Goal: Understand process/instructions: Learn how to perform a task or action

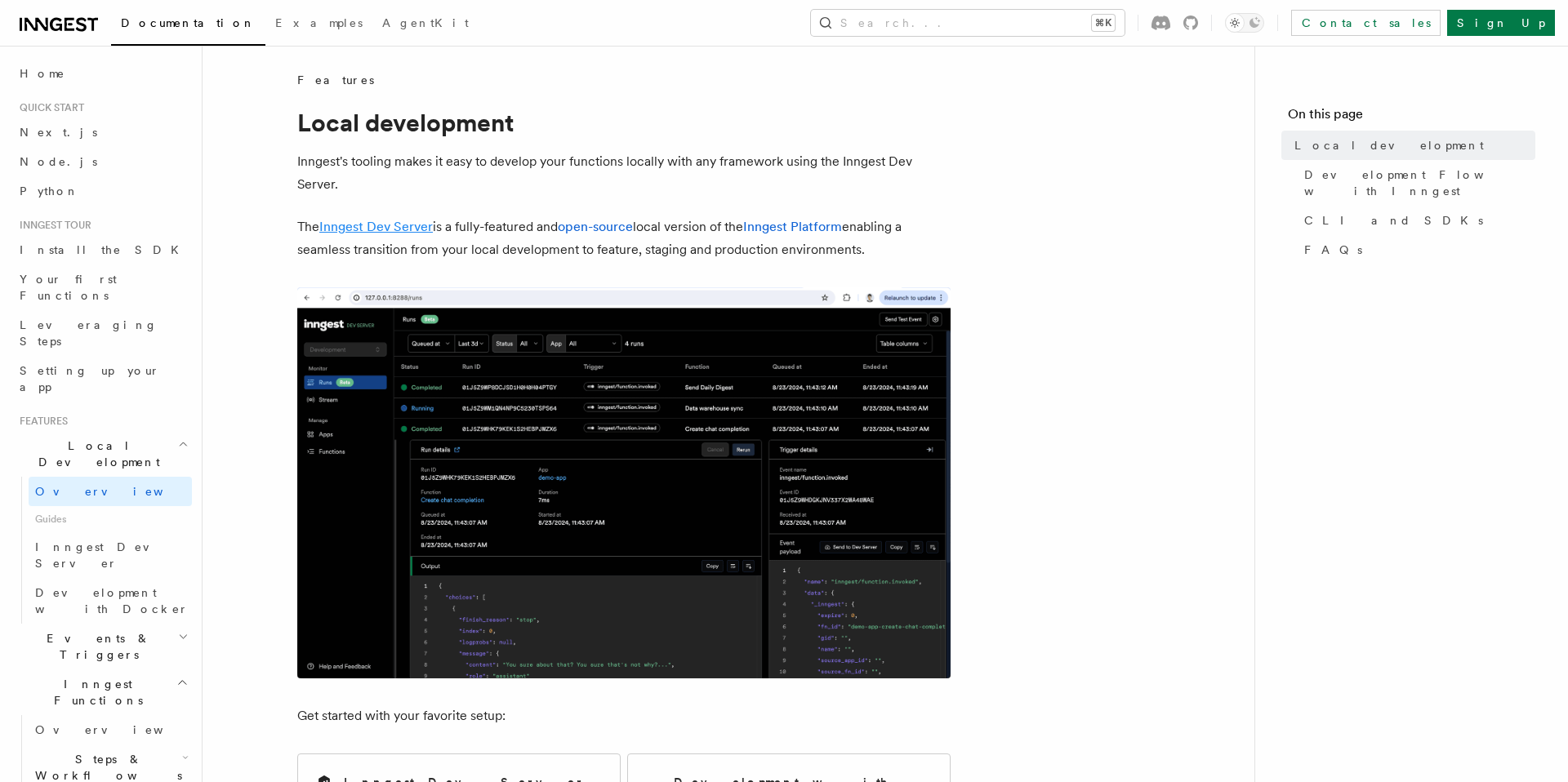
click at [373, 223] on link "Inngest Dev Server" at bounding box center [376, 227] width 113 height 16
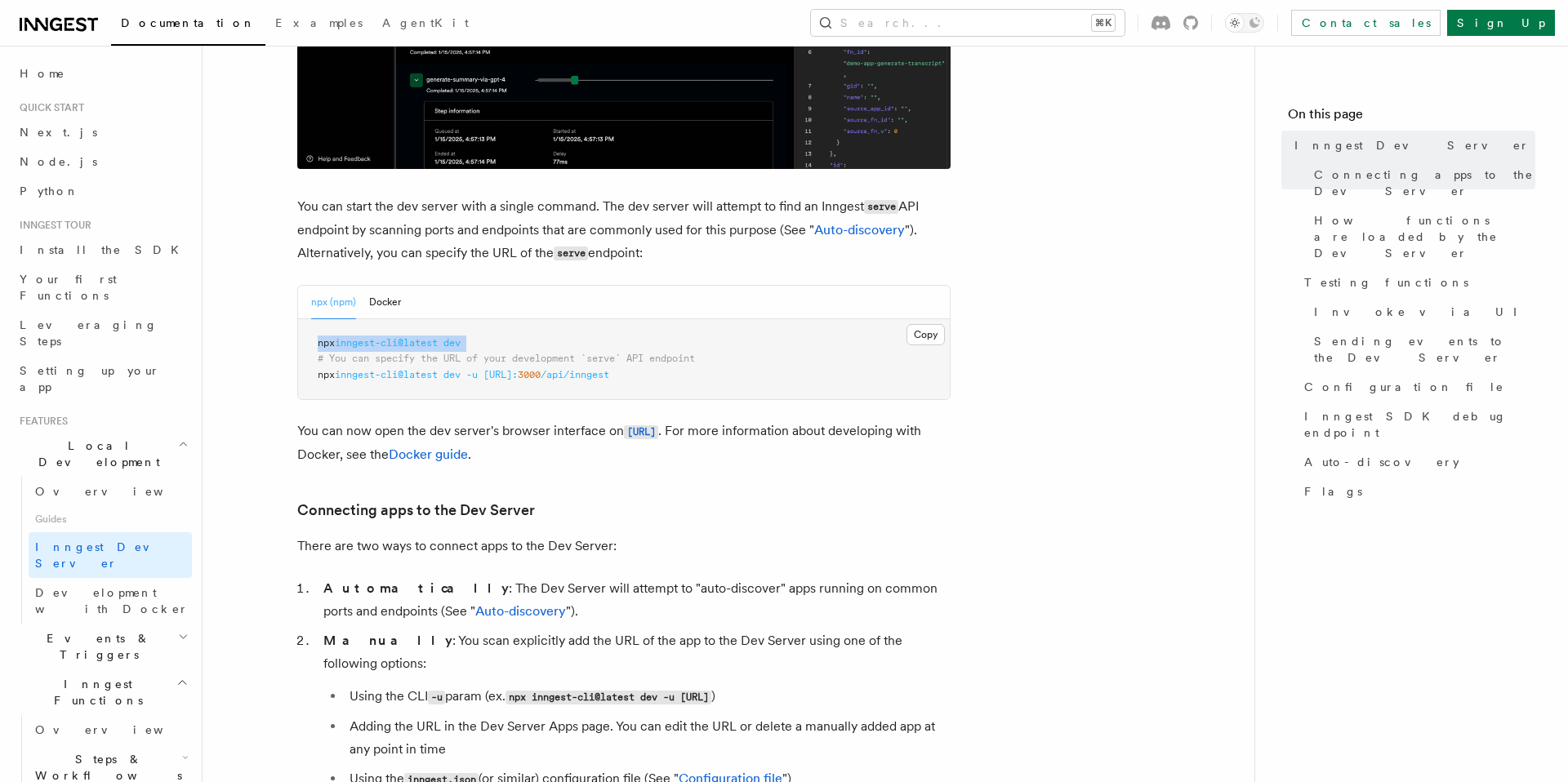
scroll to position [553, 0]
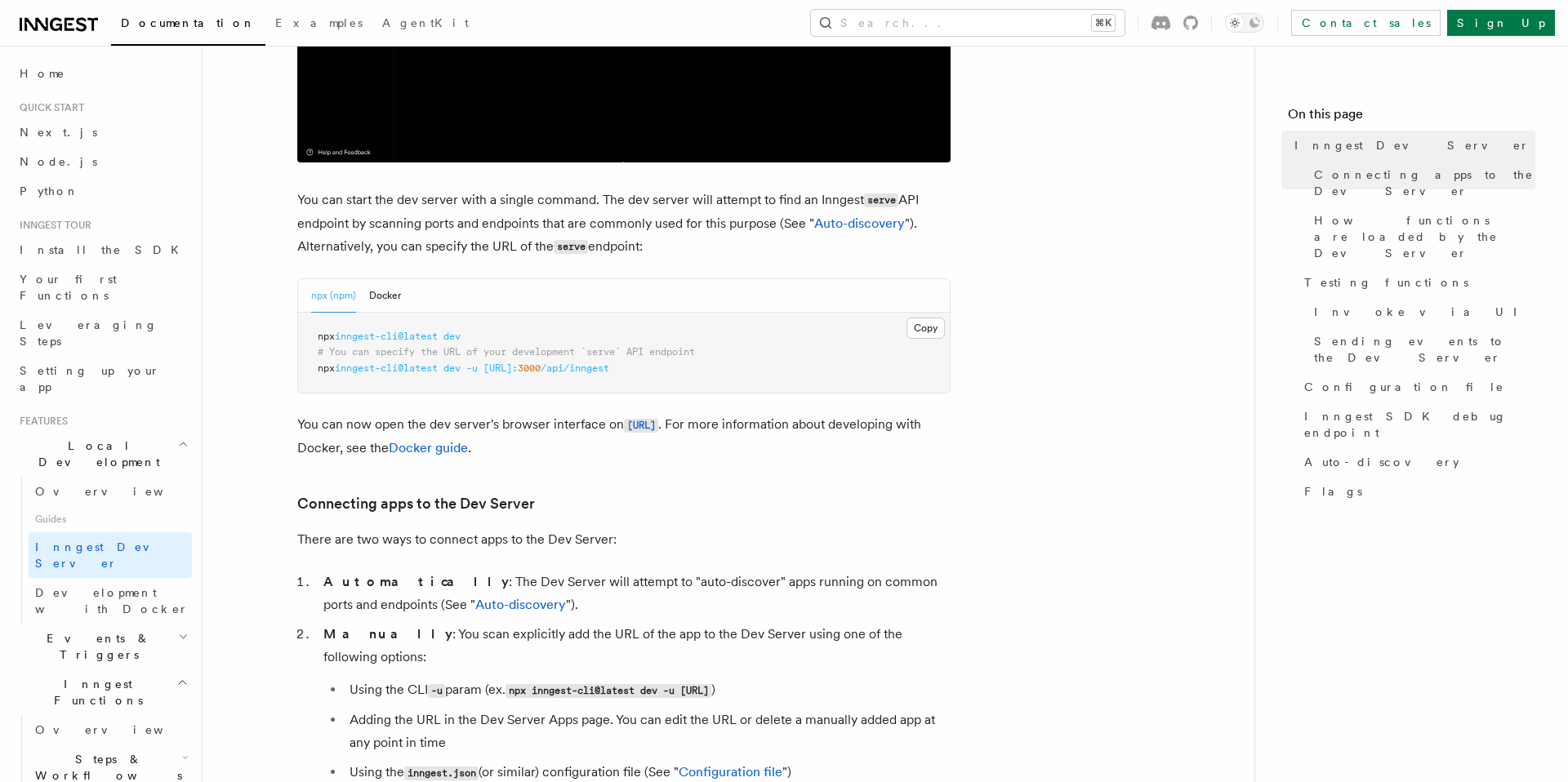
click at [443, 369] on span at bounding box center [440, 368] width 6 height 11
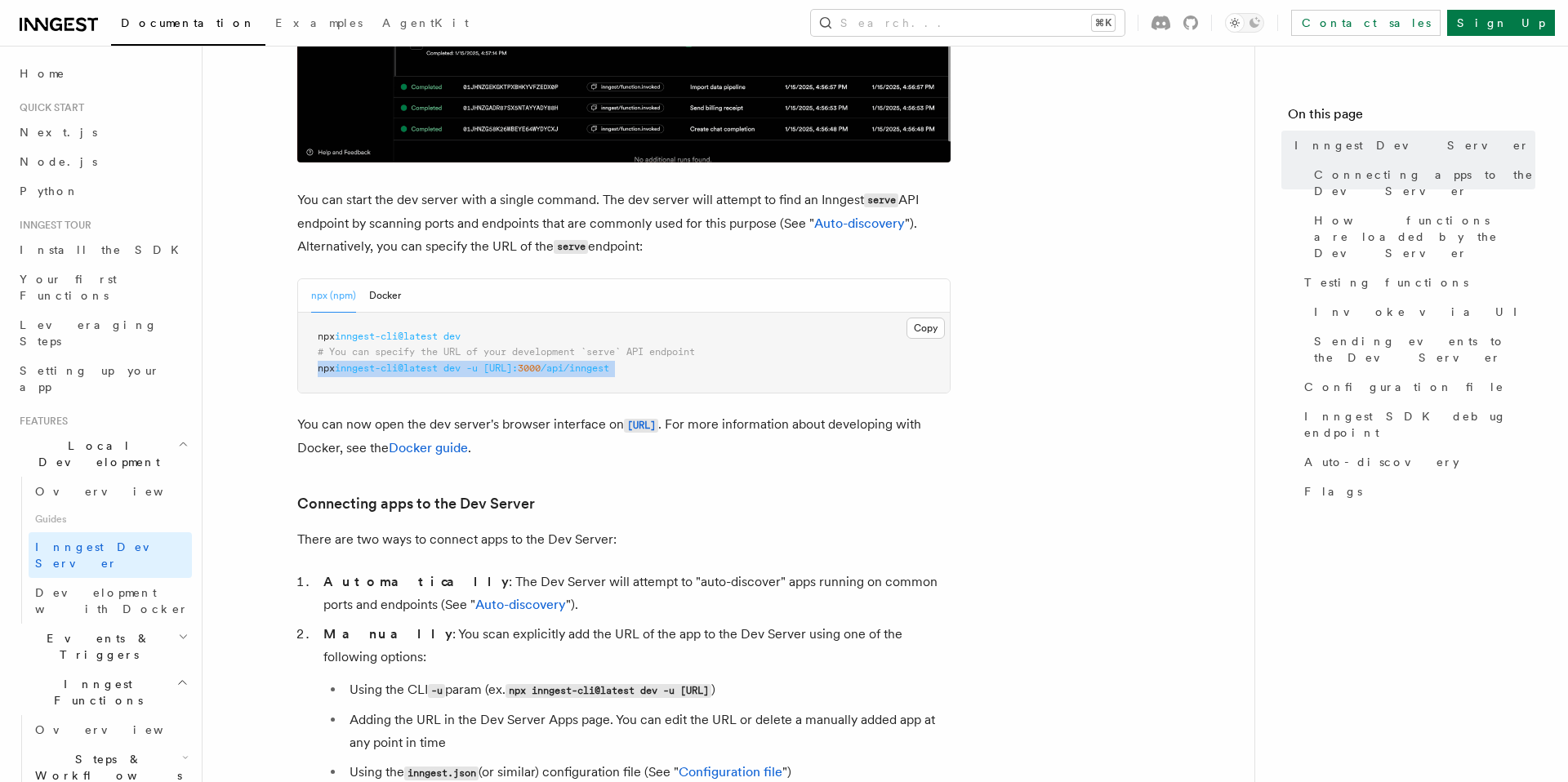
click at [443, 369] on span at bounding box center [440, 368] width 6 height 11
copy article "npx inngest-cli@latest dev -u [URL]: 3000 /api/inngest"
